Goal: Find specific page/section: Find specific page/section

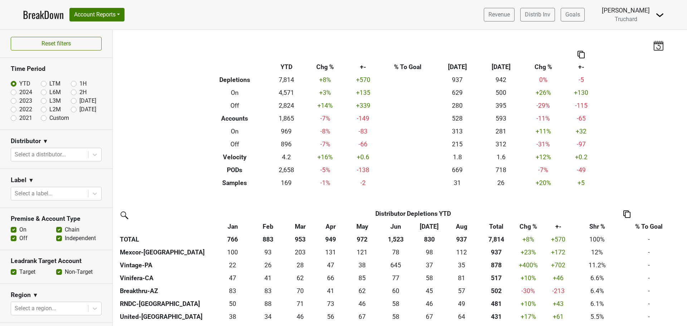
click at [49, 84] on label "LTM" at bounding box center [54, 83] width 11 height 9
click at [48, 84] on input "LTM" at bounding box center [55, 82] width 29 height 7
radio input "true"
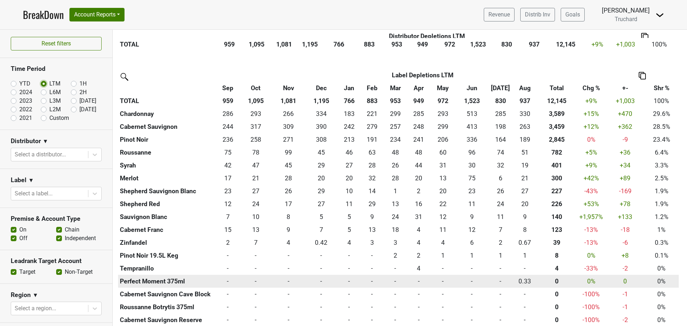
scroll to position [793, 0]
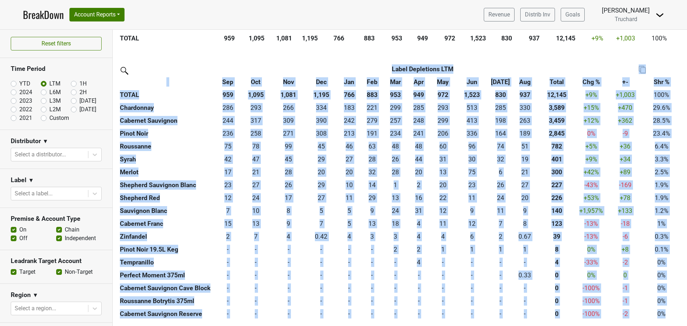
drag, startPoint x: 676, startPoint y: 313, endPoint x: 115, endPoint y: 80, distance: 607.1
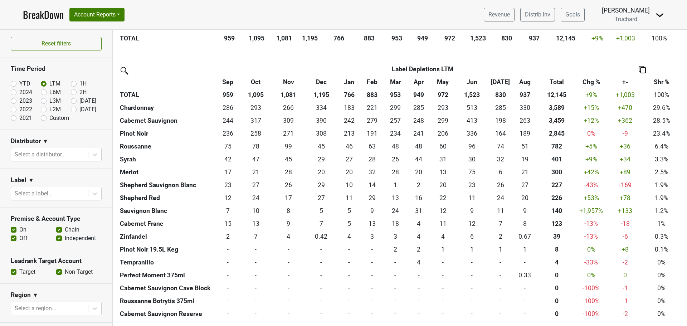
click at [640, 69] on img at bounding box center [642, 70] width 7 height 8
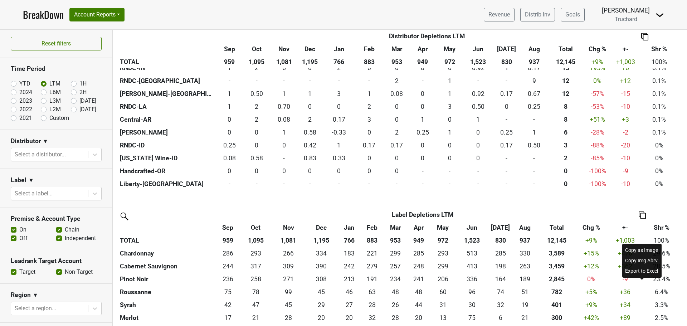
scroll to position [579, 0]
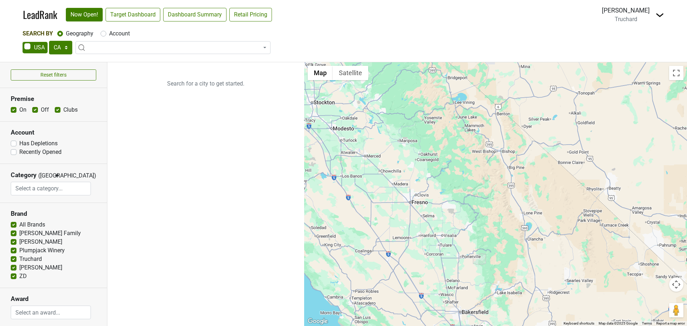
drag, startPoint x: 646, startPoint y: 242, endPoint x: 496, endPoint y: 161, distance: 171.4
click at [389, 111] on div at bounding box center [495, 194] width 383 height 264
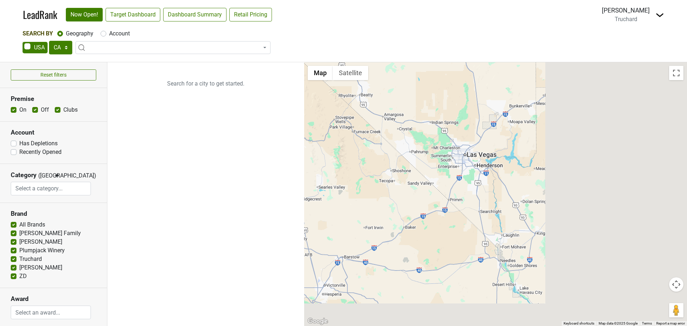
drag, startPoint x: 653, startPoint y: 219, endPoint x: 337, endPoint y: 94, distance: 339.6
click at [337, 95] on div at bounding box center [495, 194] width 383 height 264
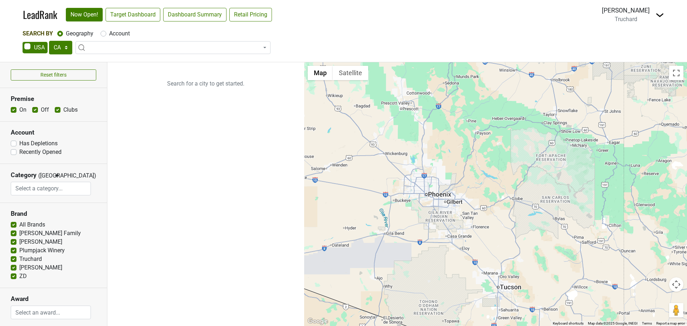
drag, startPoint x: 545, startPoint y: 215, endPoint x: 469, endPoint y: 123, distance: 118.9
click at [469, 123] on div at bounding box center [495, 194] width 383 height 264
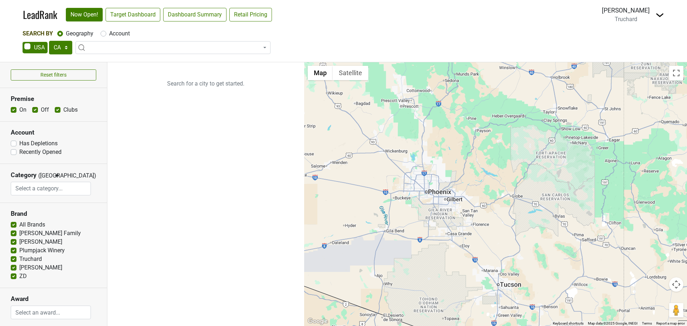
click at [479, 160] on div at bounding box center [495, 194] width 383 height 264
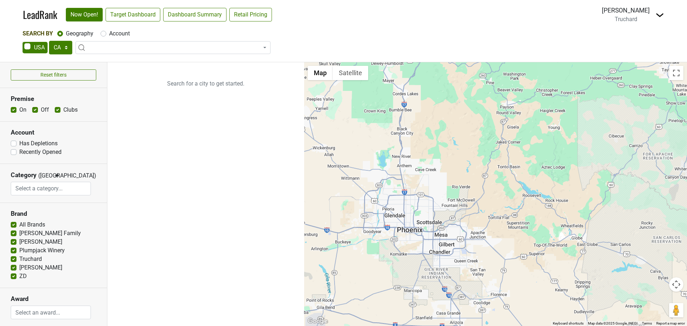
drag, startPoint x: 339, startPoint y: 148, endPoint x: 374, endPoint y: 150, distance: 35.1
click at [379, 155] on div at bounding box center [495, 194] width 383 height 264
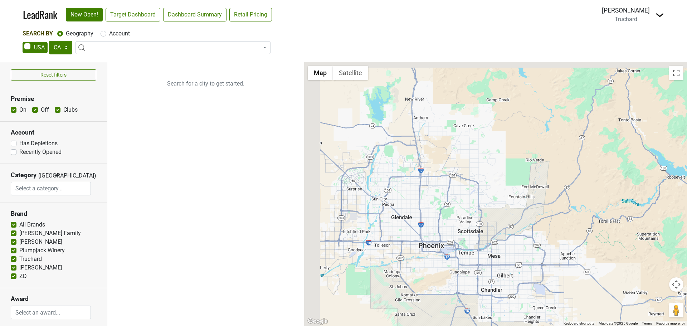
drag, startPoint x: 379, startPoint y: 183, endPoint x: 456, endPoint y: 198, distance: 78.4
click at [456, 198] on div at bounding box center [495, 194] width 383 height 264
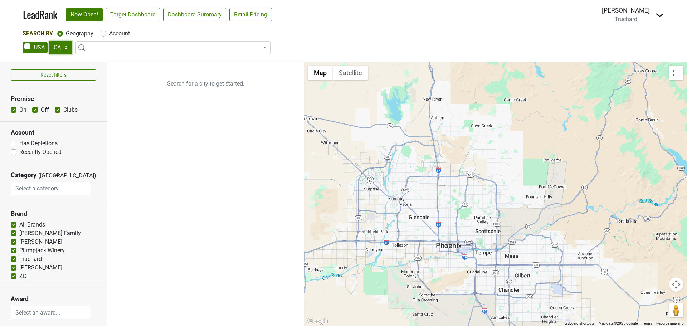
click at [63, 47] on select "AK AL AR AZ CA CO CT DC DE FL [GEOGRAPHIC_DATA] HI IA ID IL IN KS [GEOGRAPHIC_D…" at bounding box center [60, 48] width 23 height 14
select select "AZ"
click at [49, 41] on select "AK AL AR AZ CA CO CT DC DE FL [GEOGRAPHIC_DATA] HI IA ID IL IN KS [GEOGRAPHIC_D…" at bounding box center [60, 48] width 23 height 14
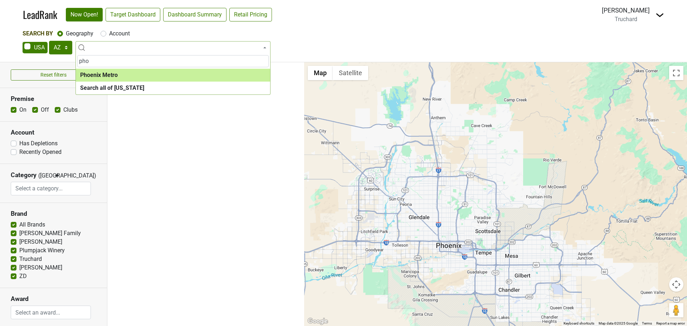
type input "pho"
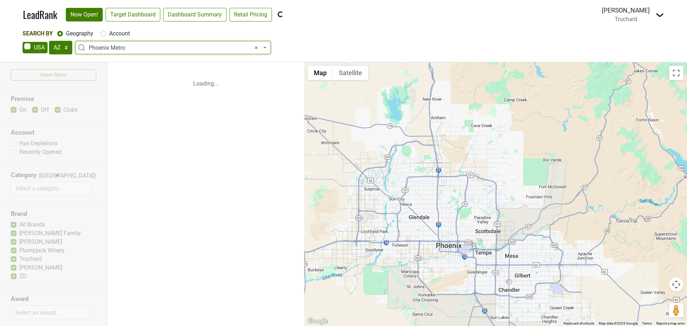
select select "1043"
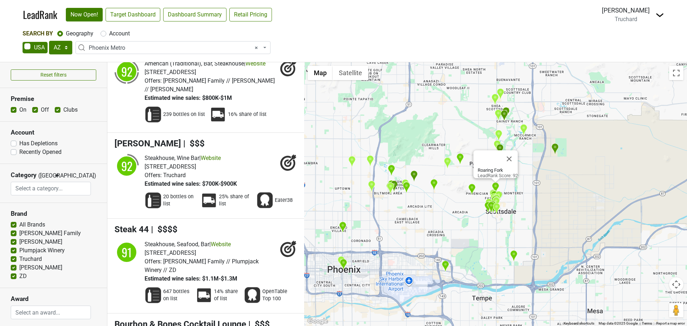
scroll to position [3148, 0]
